Goal: Task Accomplishment & Management: Complete application form

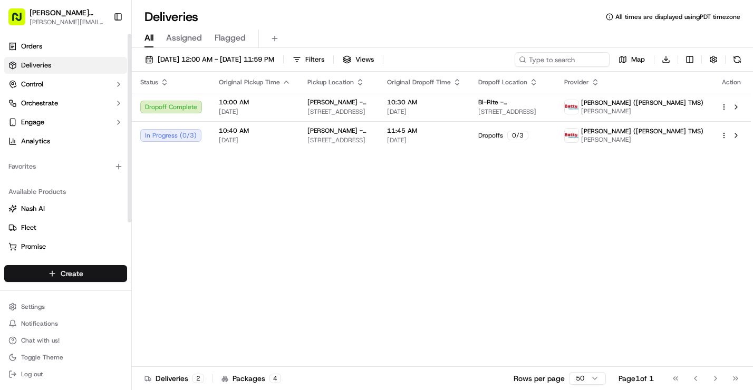
click at [77, 272] on html "[PERSON_NAME] Bread [PERSON_NAME][EMAIL_ADDRESS][DOMAIN_NAME] Toggle Sidebar Or…" at bounding box center [376, 195] width 753 height 390
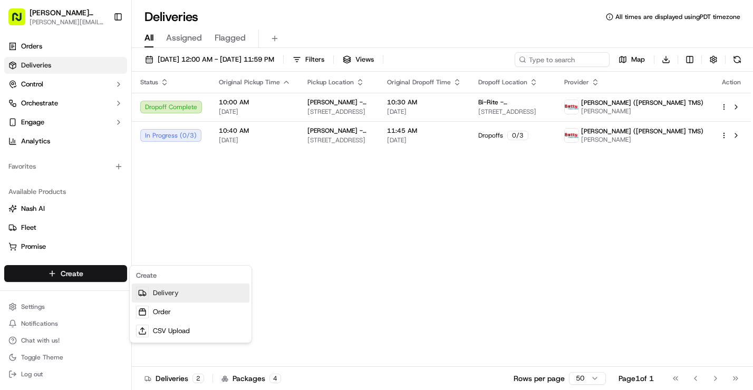
click at [152, 294] on link "Delivery" at bounding box center [191, 293] width 118 height 19
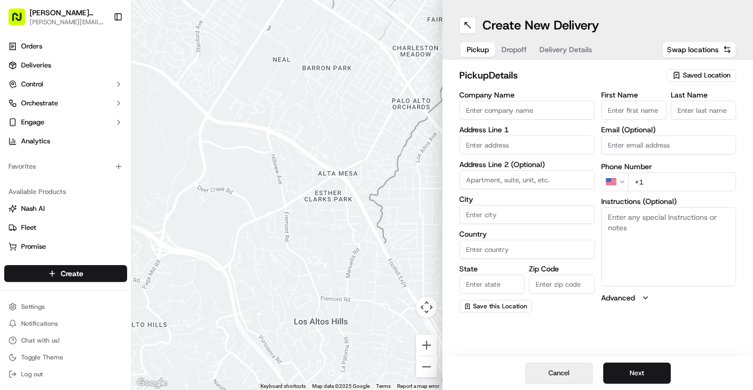
click at [562, 375] on button "Cancel" at bounding box center [558, 373] width 67 height 21
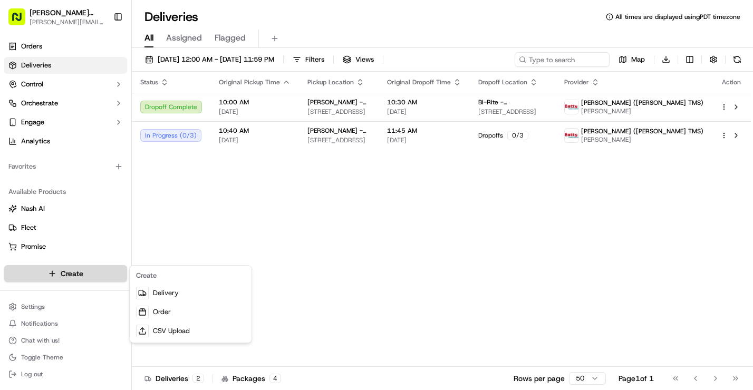
click at [87, 274] on html "[PERSON_NAME] Bread [PERSON_NAME][EMAIL_ADDRESS][DOMAIN_NAME] Toggle Sidebar Or…" at bounding box center [376, 195] width 753 height 390
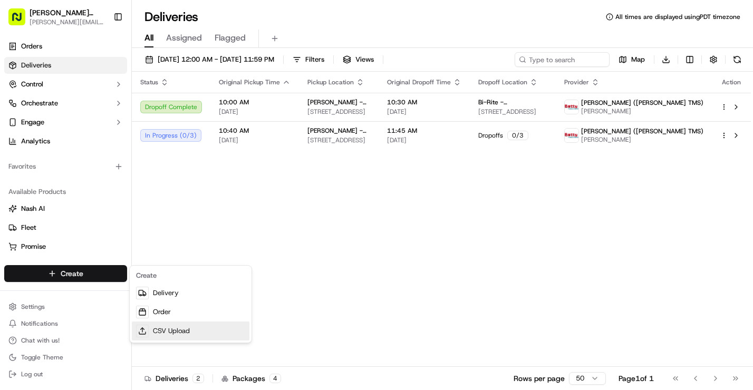
click at [154, 332] on link "CSV Upload" at bounding box center [191, 331] width 118 height 19
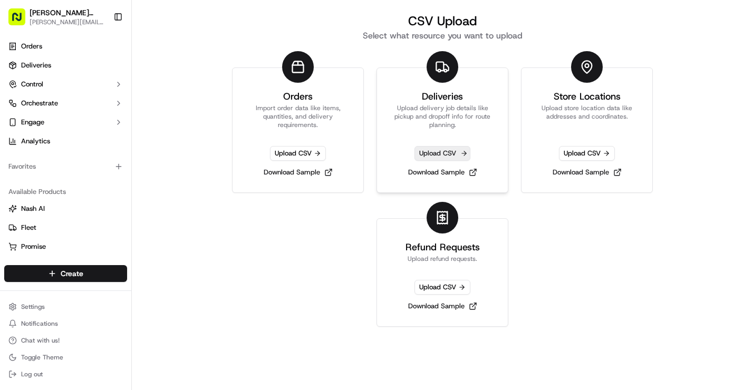
click at [449, 152] on span "Upload CSV" at bounding box center [442, 153] width 56 height 15
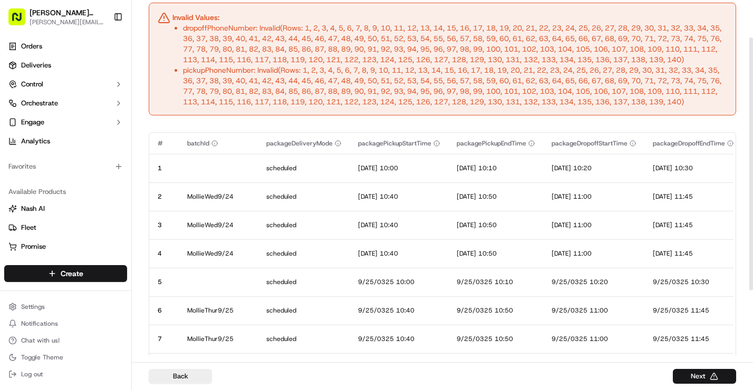
scroll to position [56, 0]
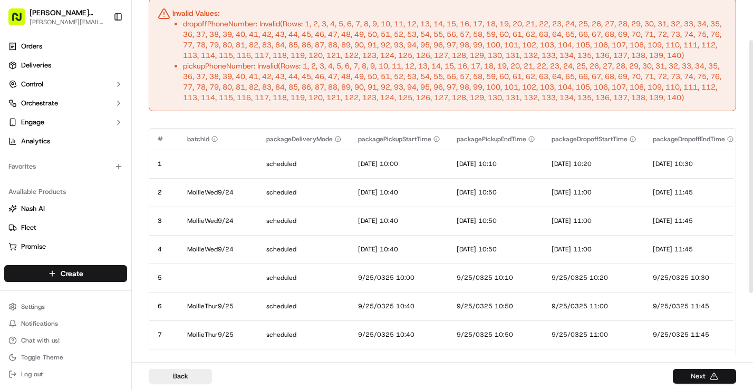
click at [705, 374] on button "Next" at bounding box center [704, 376] width 63 height 15
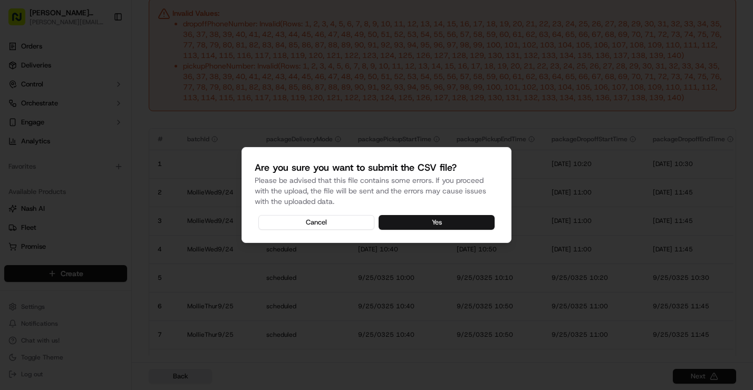
click at [444, 221] on button "Yes" at bounding box center [436, 222] width 116 height 15
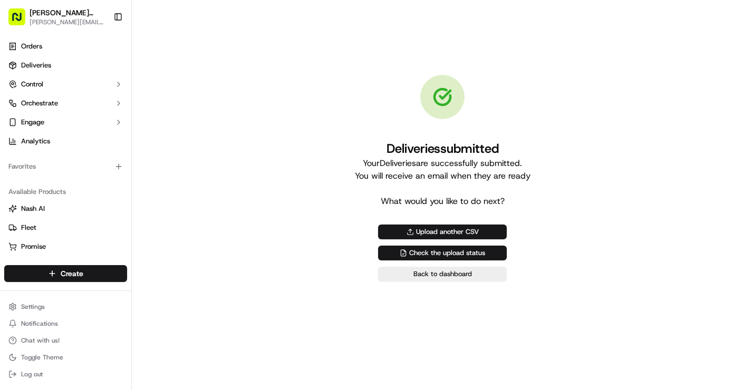
scroll to position [0, 0]
click at [423, 273] on link "Back to dashboard" at bounding box center [442, 274] width 129 height 15
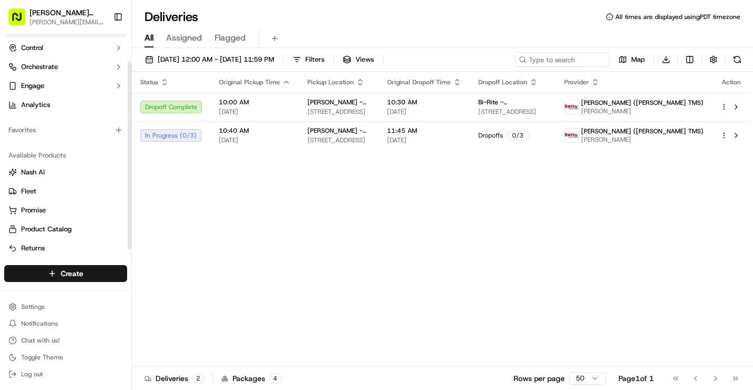
scroll to position [41, 0]
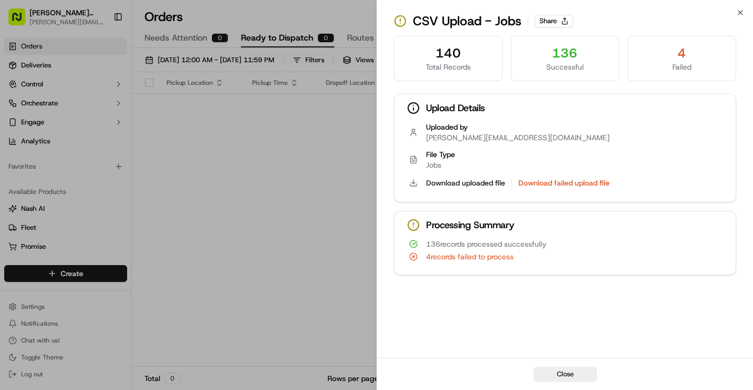
click at [684, 58] on div "4" at bounding box center [681, 53] width 91 height 17
click at [582, 183] on button "Download failed upload file" at bounding box center [563, 183] width 91 height 11
click at [743, 16] on icon "button" at bounding box center [740, 12] width 8 height 8
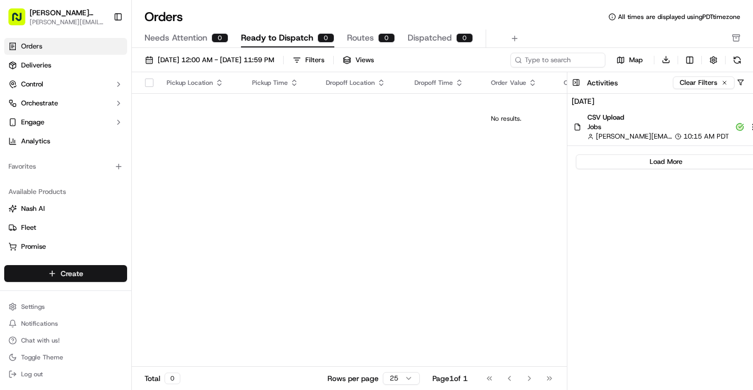
click at [56, 269] on html "[PERSON_NAME] Bread [PERSON_NAME][EMAIL_ADDRESS][DOMAIN_NAME] Toggle Sidebar Or…" at bounding box center [376, 195] width 753 height 390
click at [163, 333] on link "CSV Upload" at bounding box center [191, 331] width 118 height 19
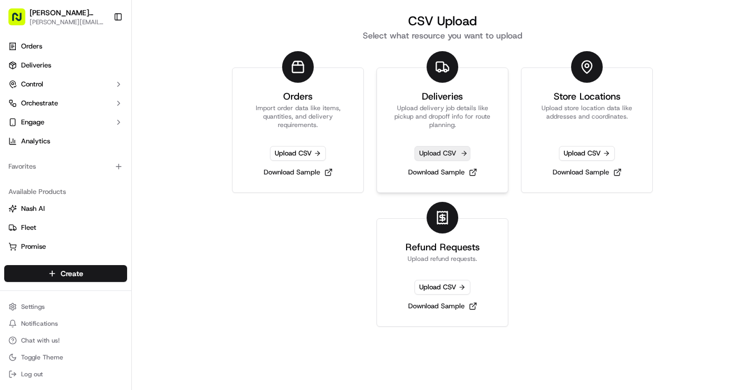
click at [448, 154] on span "Upload CSV" at bounding box center [442, 153] width 56 height 15
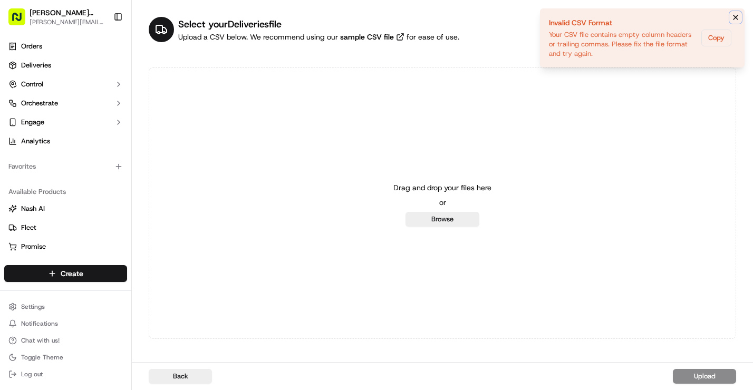
click at [736, 18] on icon "Notifications (F8)" at bounding box center [735, 17] width 4 height 4
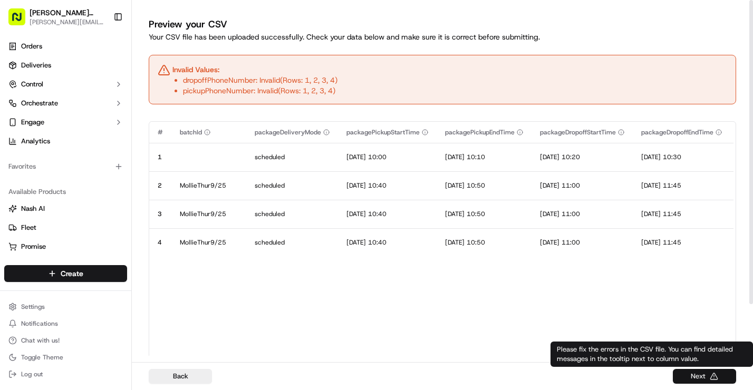
click at [700, 373] on button "Next" at bounding box center [704, 376] width 63 height 15
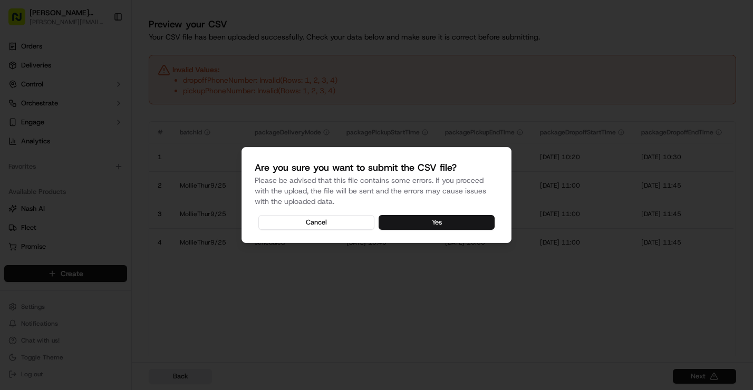
click at [449, 220] on button "Yes" at bounding box center [436, 222] width 116 height 15
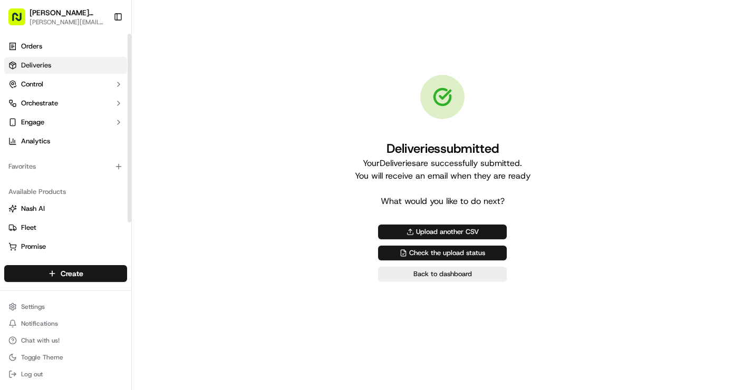
click at [38, 62] on span "Deliveries" at bounding box center [36, 65] width 30 height 9
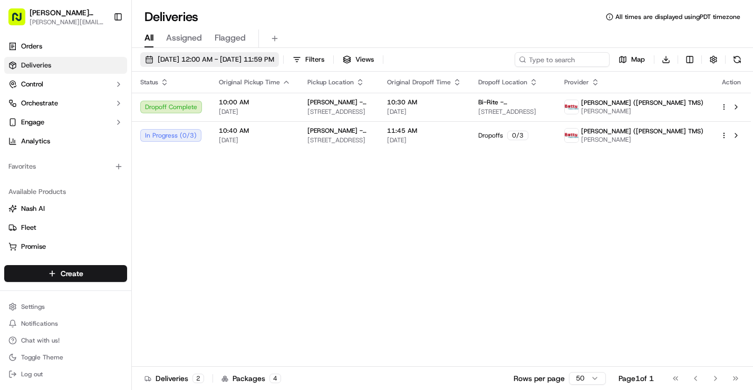
click at [274, 59] on span "[DATE] 12:00 AM - [DATE] 11:59 PM" at bounding box center [216, 59] width 116 height 9
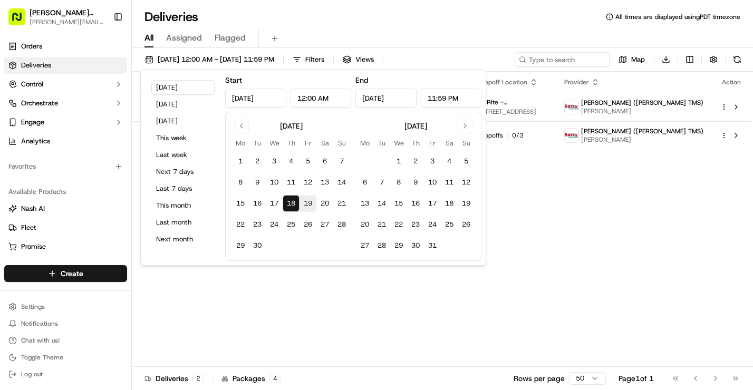
click at [308, 201] on button "19" at bounding box center [307, 203] width 17 height 17
type input "[DATE]"
click at [419, 179] on button "9" at bounding box center [415, 182] width 17 height 17
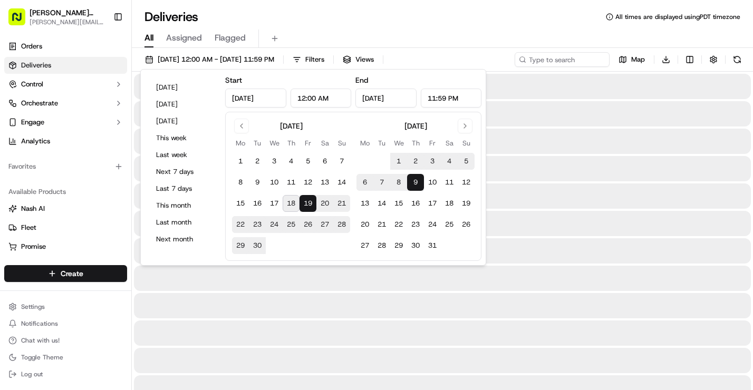
type input "[DATE]"
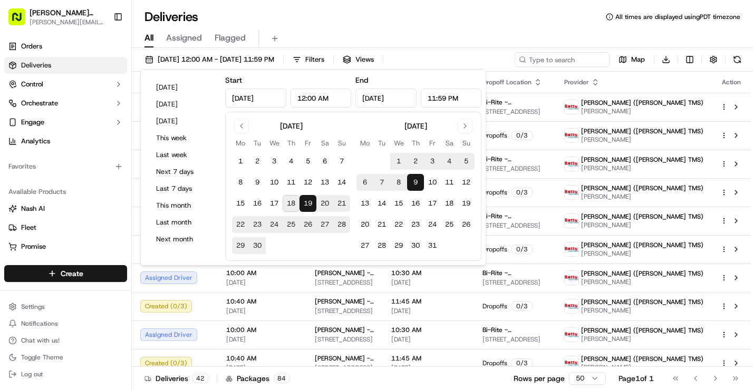
click at [494, 34] on div "All Assigned Flagged" at bounding box center [442, 39] width 621 height 18
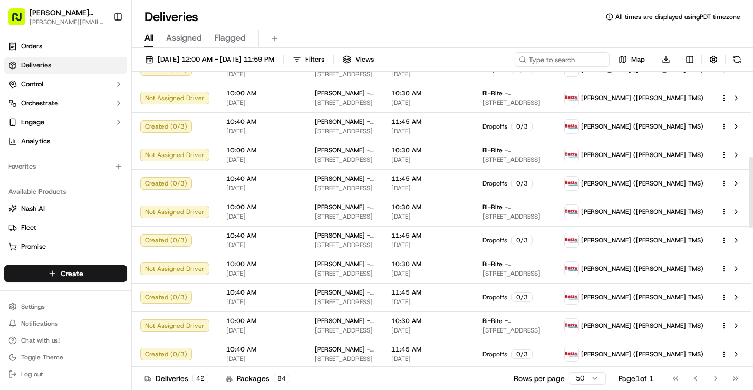
scroll to position [355, 0]
